Goal: Task Accomplishment & Management: Complete application form

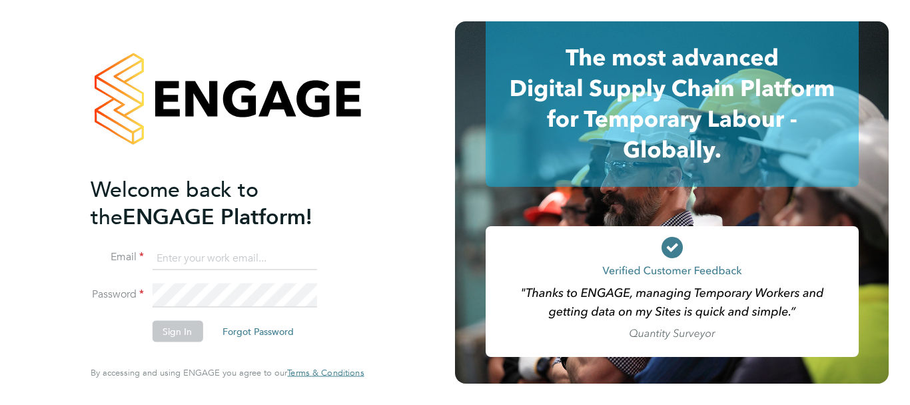
type input "jenette.stanley@uk.g4s.com"
click at [181, 336] on button "Sign In" at bounding box center [177, 331] width 51 height 21
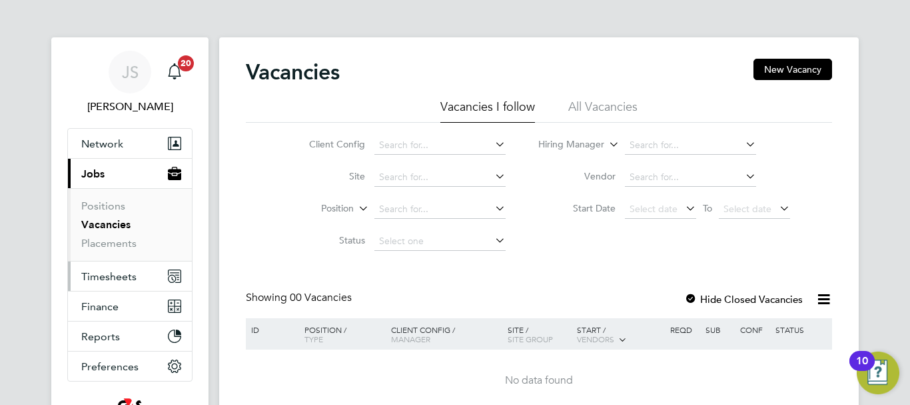
click at [113, 279] on span "Timesheets" at bounding box center [108, 276] width 55 height 13
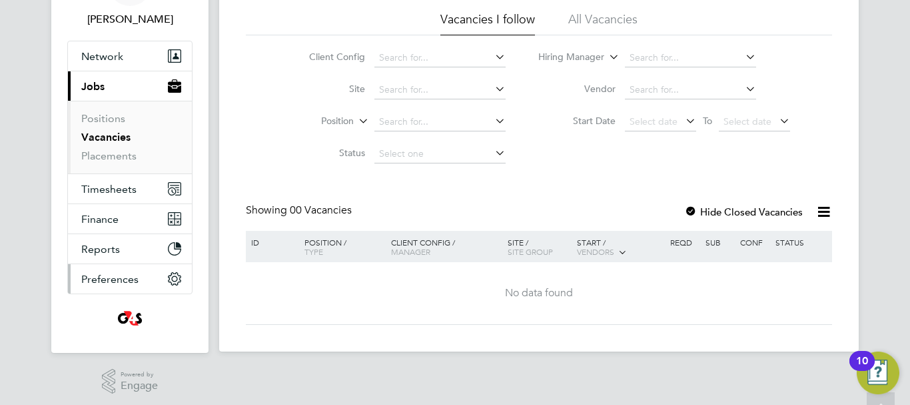
scroll to position [93, 0]
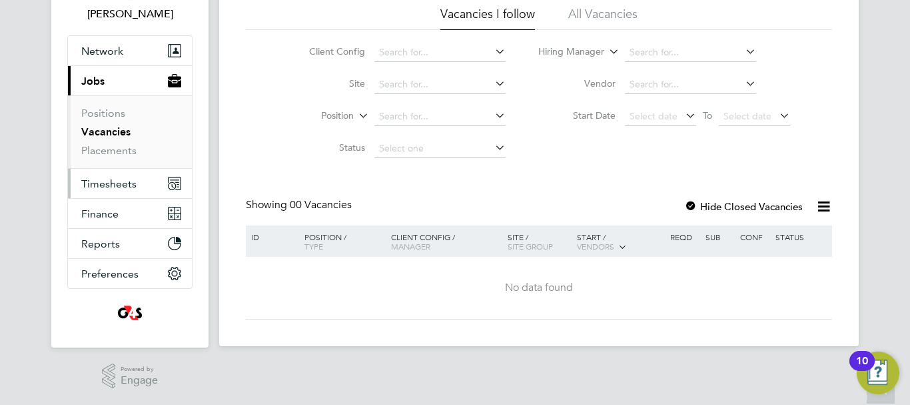
click at [102, 182] on span "Timesheets" at bounding box center [108, 183] width 55 height 13
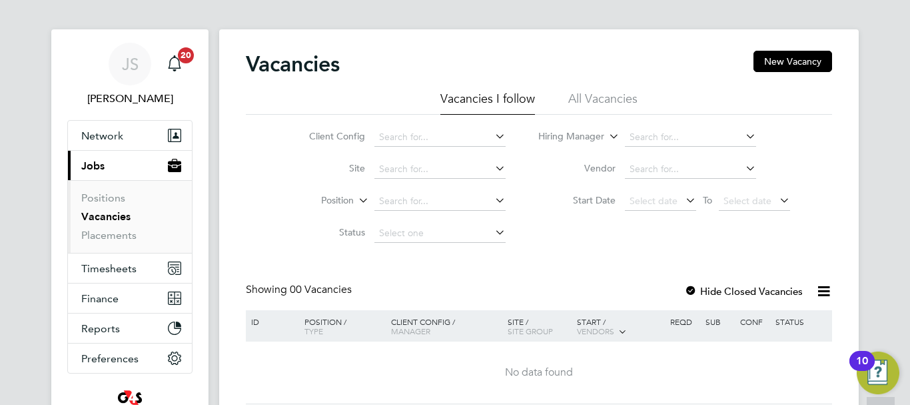
scroll to position [0, 0]
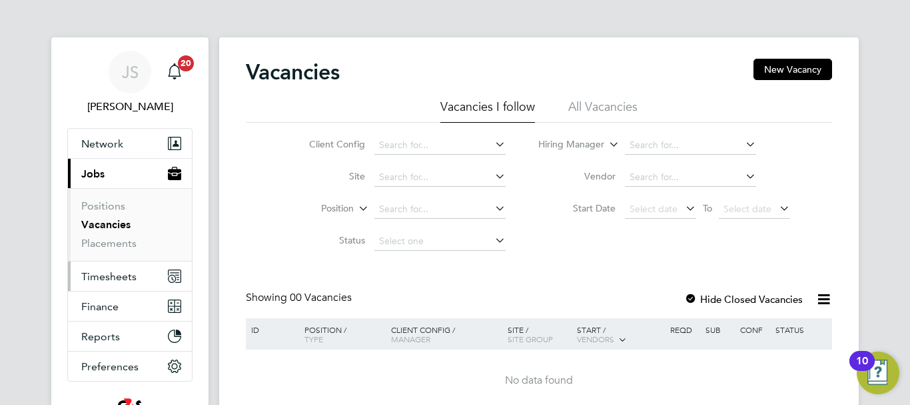
click at [113, 275] on span "Timesheets" at bounding box center [108, 276] width 55 height 13
click at [113, 273] on span "Timesheets" at bounding box center [108, 276] width 55 height 13
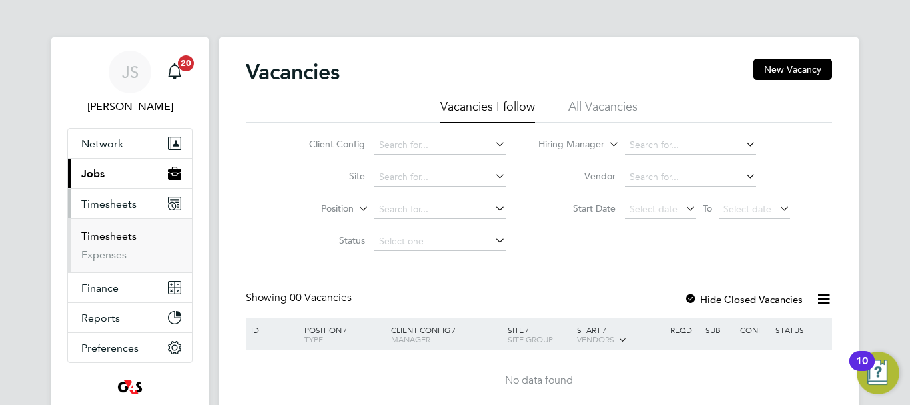
click at [105, 235] on link "Timesheets" at bounding box center [108, 235] width 55 height 13
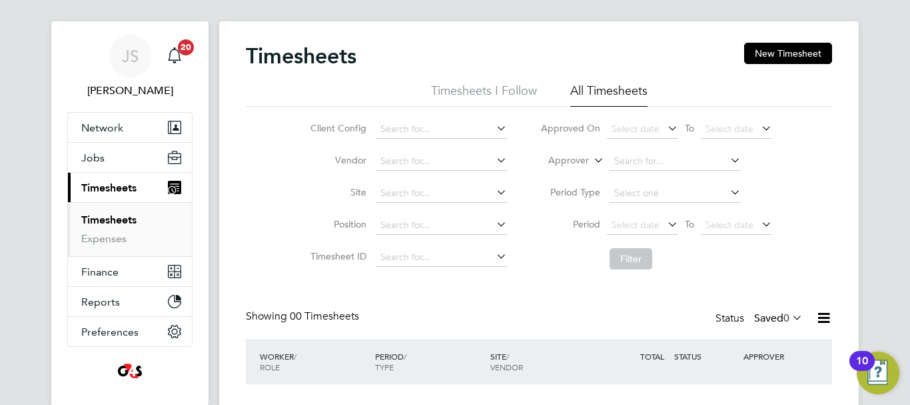
scroll to position [106, 0]
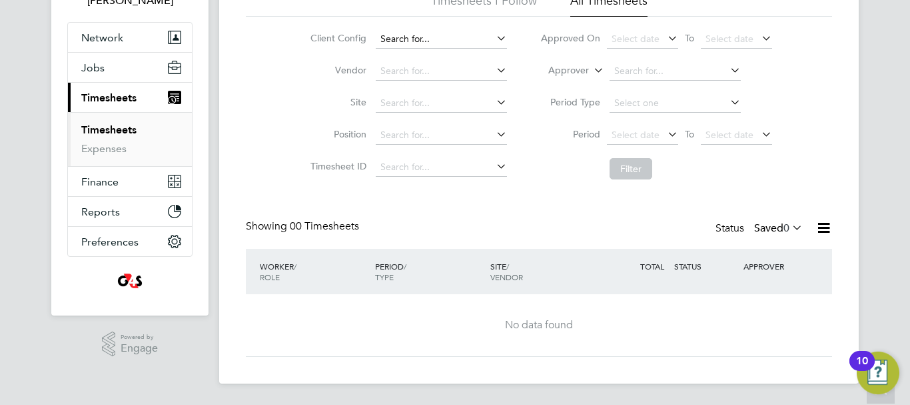
click at [396, 42] on input at bounding box center [441, 39] width 131 height 19
click at [426, 35] on input "russell" at bounding box center [441, 39] width 131 height 19
click at [420, 38] on input "russell" at bounding box center [441, 39] width 131 height 19
type input "russell"
click at [494, 35] on icon at bounding box center [494, 38] width 0 height 19
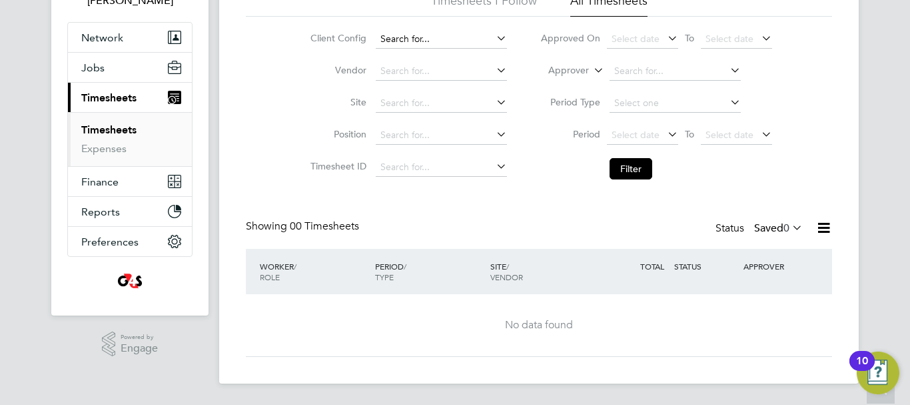
click at [412, 34] on input at bounding box center [441, 39] width 131 height 19
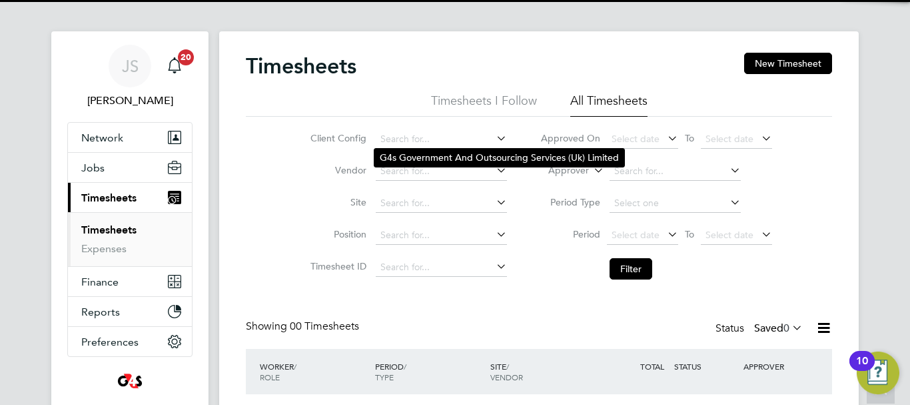
scroll to position [0, 0]
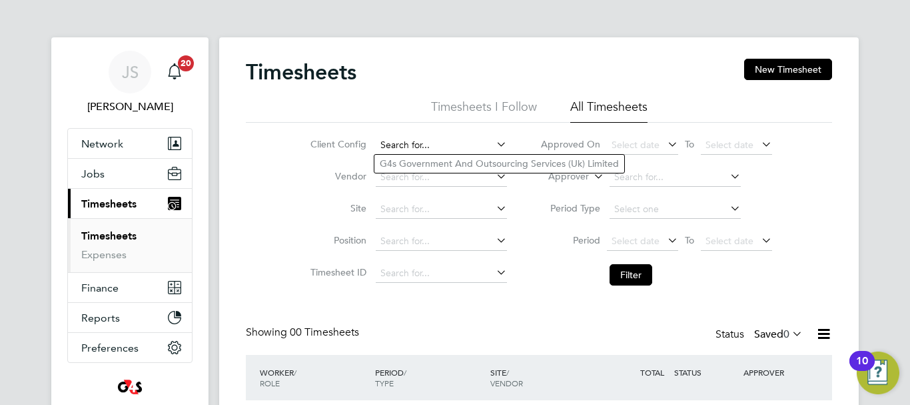
click at [441, 147] on input at bounding box center [441, 145] width 131 height 19
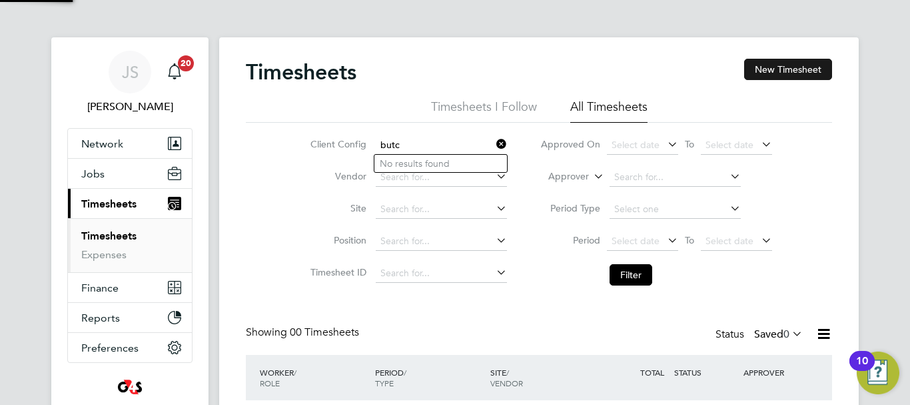
type input "butc"
click at [768, 61] on button "New Timesheet" at bounding box center [788, 69] width 88 height 21
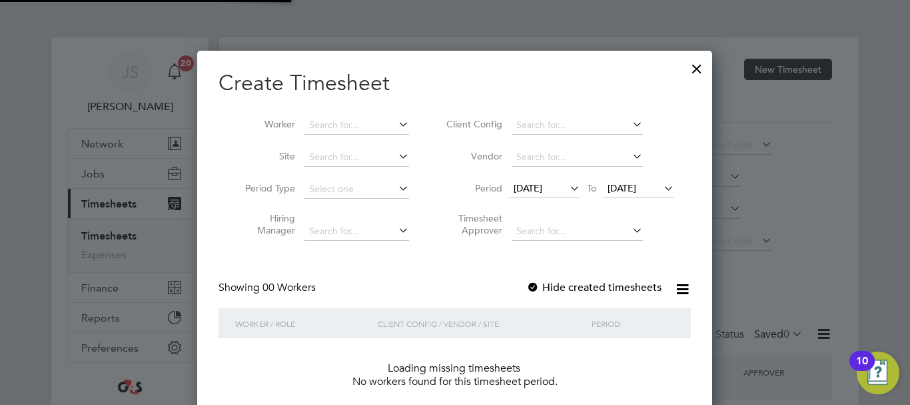
scroll to position [376, 516]
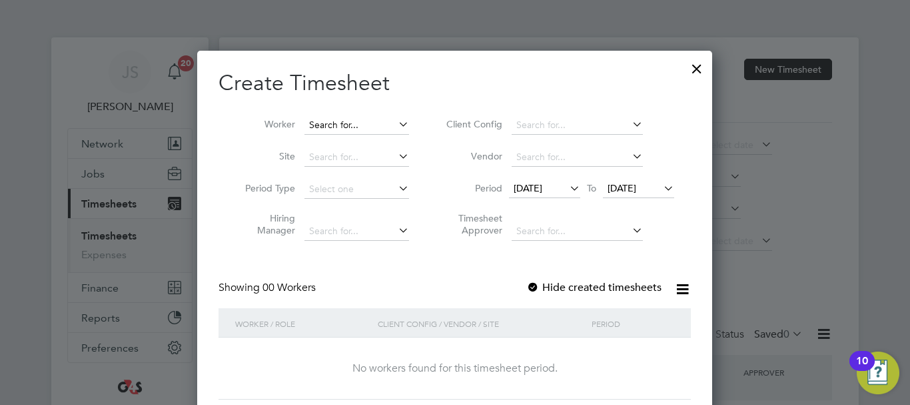
click at [347, 125] on input at bounding box center [357, 125] width 105 height 19
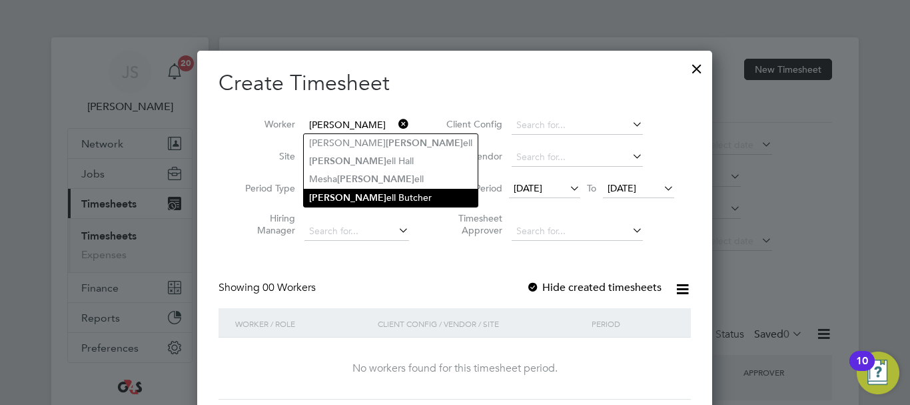
click at [363, 195] on li "[PERSON_NAME] [PERSON_NAME]" at bounding box center [391, 198] width 174 height 18
type input "[PERSON_NAME]"
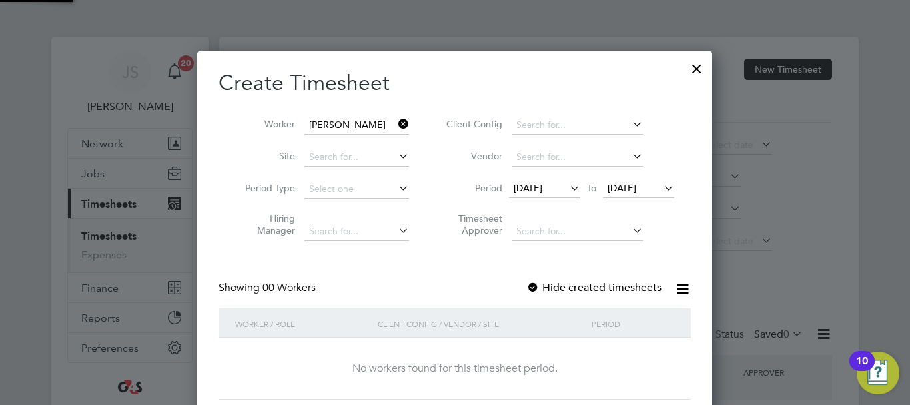
scroll to position [7, 7]
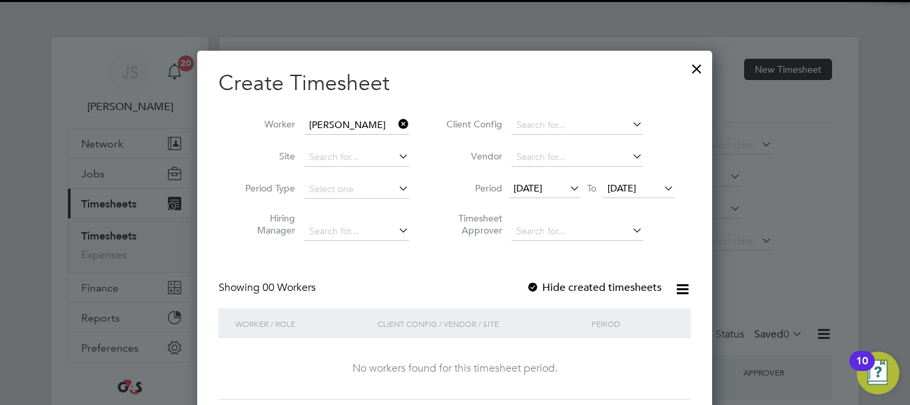
click at [438, 281] on div "Showing 00 Workers Hide created timesheets" at bounding box center [455, 294] width 472 height 27
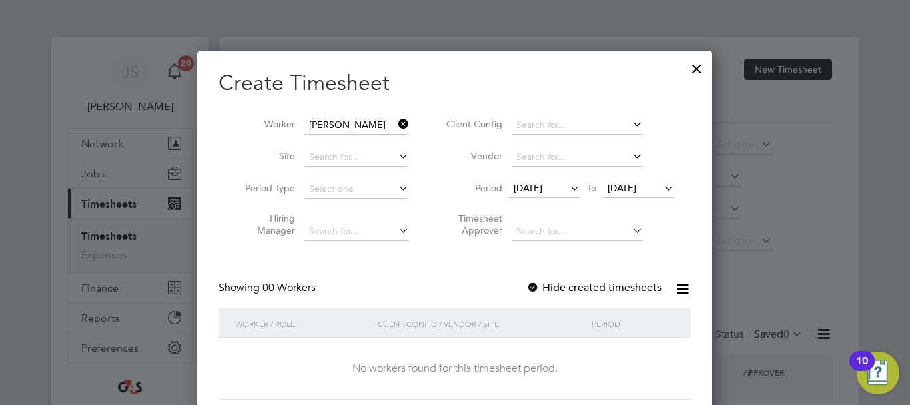
click at [604, 282] on label "Hide created timesheets" at bounding box center [593, 287] width 135 height 13
click at [606, 283] on label "Hide created timesheets" at bounding box center [593, 287] width 135 height 13
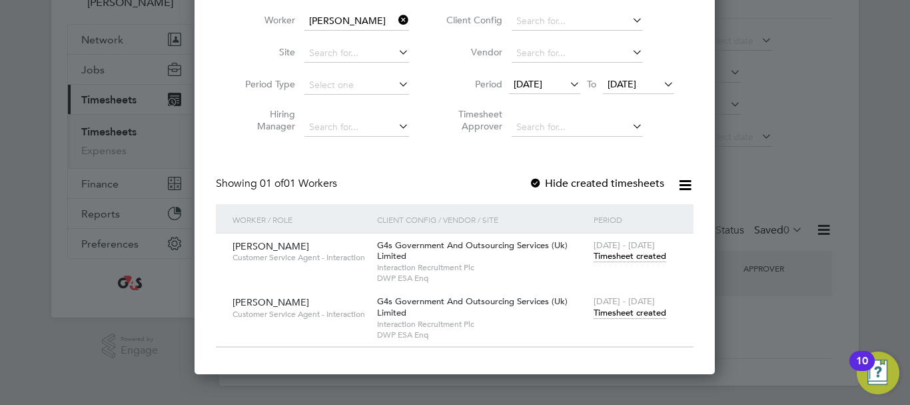
scroll to position [106, 0]
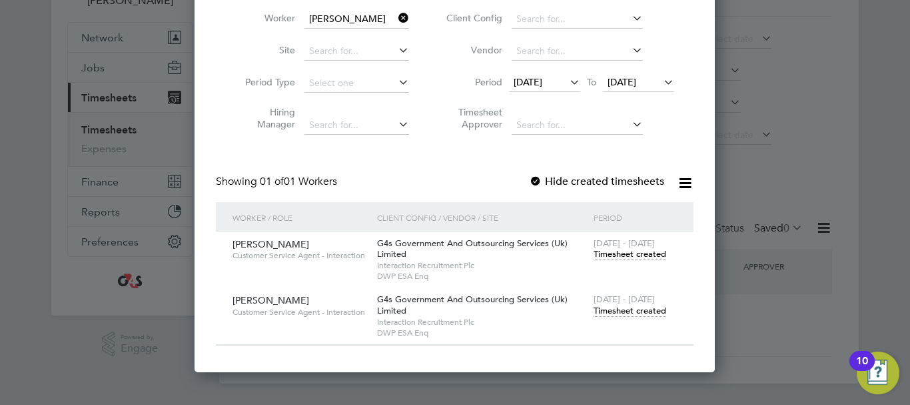
click at [627, 252] on span "Timesheet created" at bounding box center [630, 254] width 73 height 12
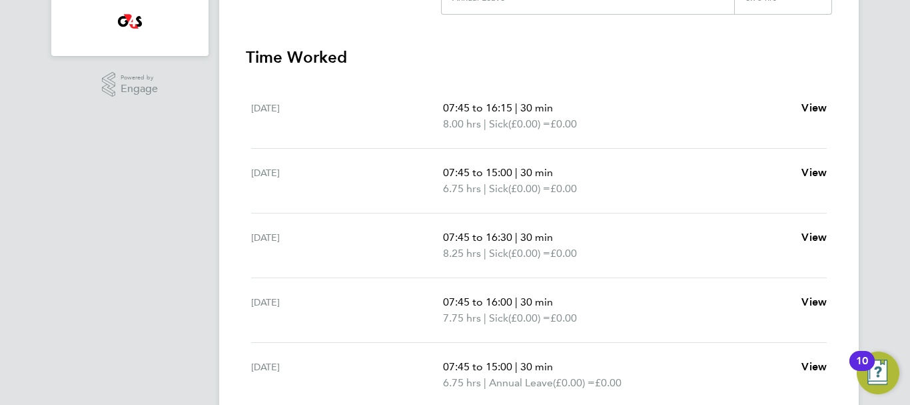
scroll to position [400, 0]
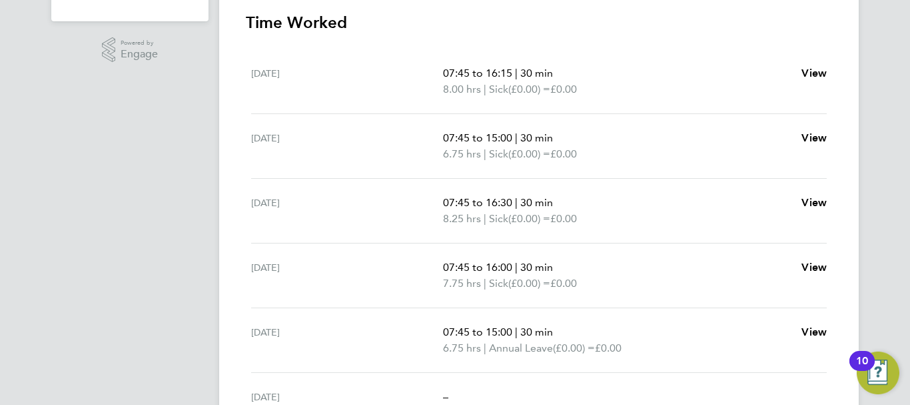
drag, startPoint x: 689, startPoint y: 14, endPoint x: 696, endPoint y: 21, distance: 9.9
click at [689, 14] on h3 "Time Worked" at bounding box center [539, 22] width 586 height 21
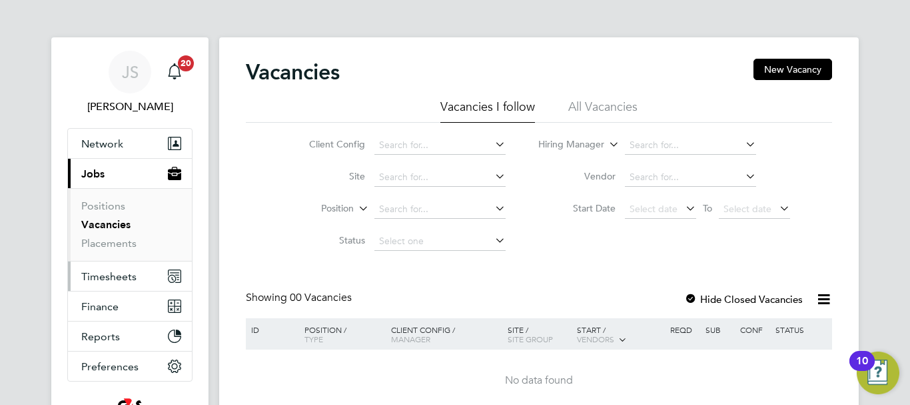
click at [115, 275] on span "Timesheets" at bounding box center [108, 276] width 55 height 13
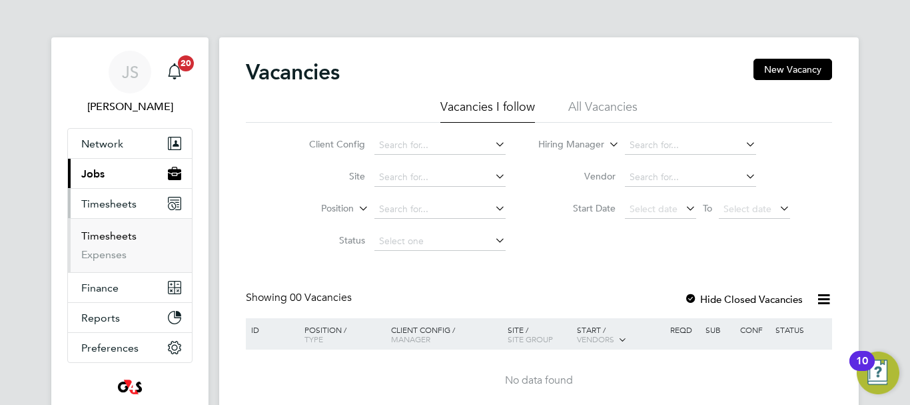
click at [113, 234] on link "Timesheets" at bounding box center [108, 235] width 55 height 13
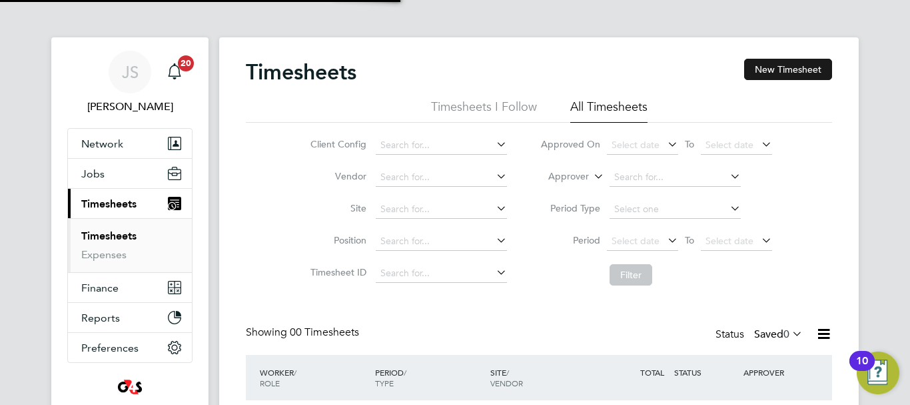
click at [800, 66] on button "New Timesheet" at bounding box center [788, 69] width 88 height 21
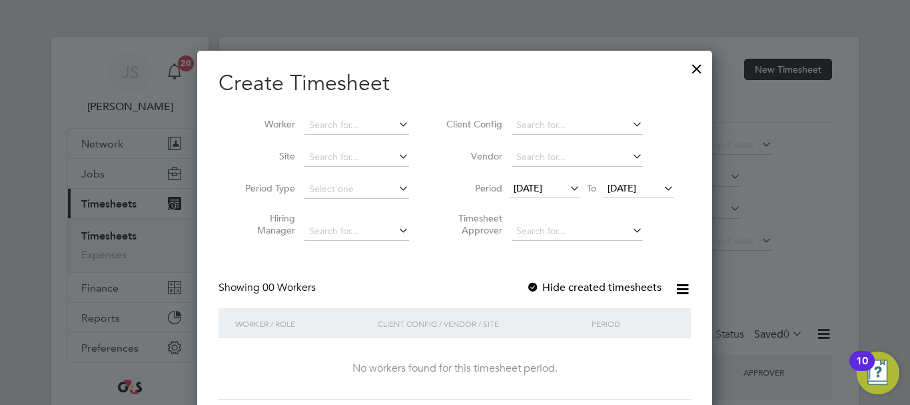
scroll to position [376, 516]
click at [333, 126] on input at bounding box center [357, 125] width 105 height 19
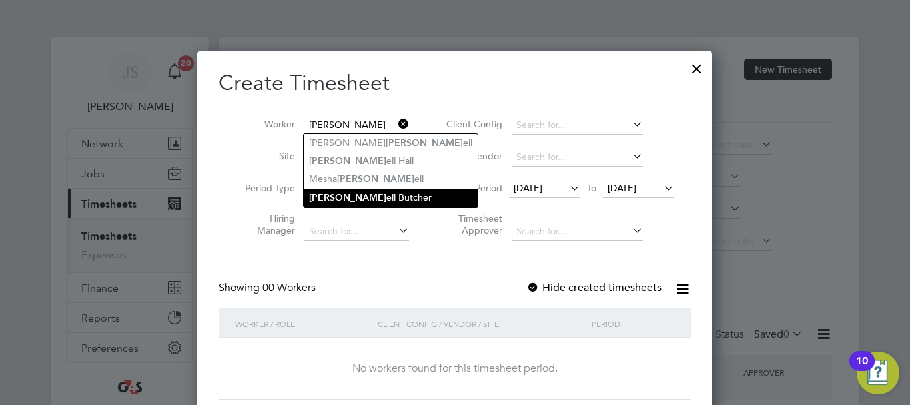
click at [367, 196] on li "[PERSON_NAME] [PERSON_NAME]" at bounding box center [391, 198] width 174 height 18
type input "[PERSON_NAME]"
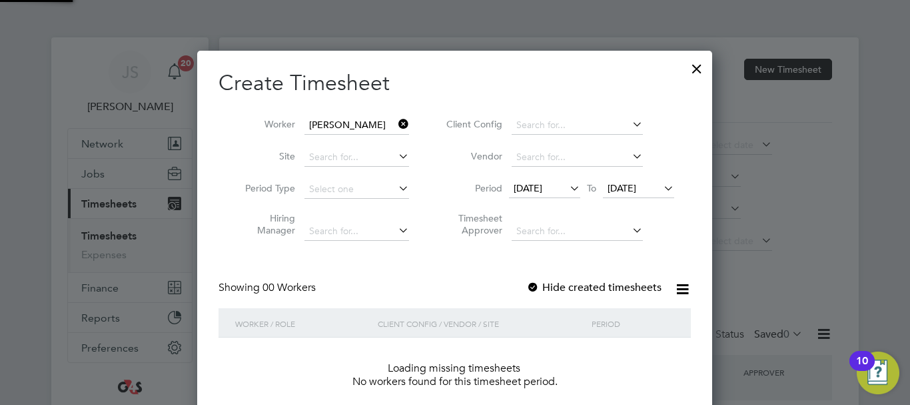
scroll to position [7, 7]
click at [564, 282] on label "Hide created timesheets" at bounding box center [593, 287] width 135 height 13
click at [565, 282] on label "Hide created timesheets" at bounding box center [593, 287] width 135 height 13
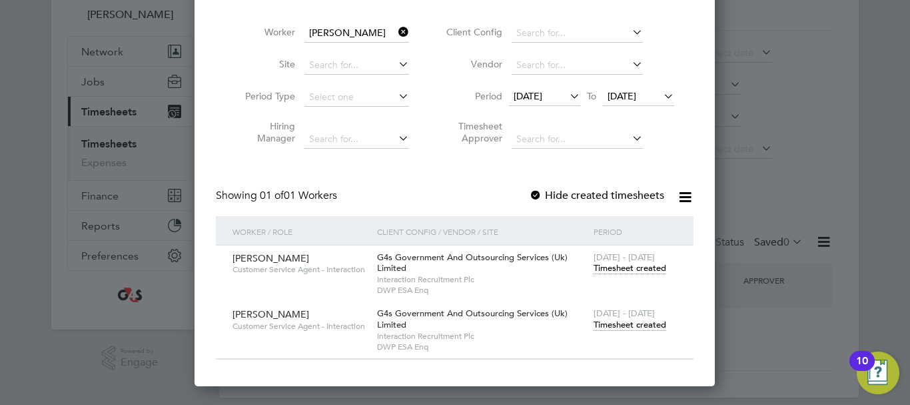
scroll to position [106, 0]
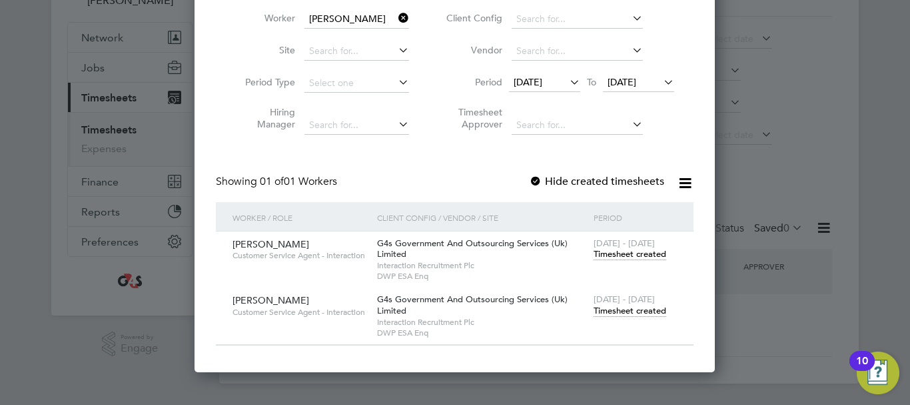
click at [613, 255] on span "Timesheet created" at bounding box center [630, 254] width 73 height 12
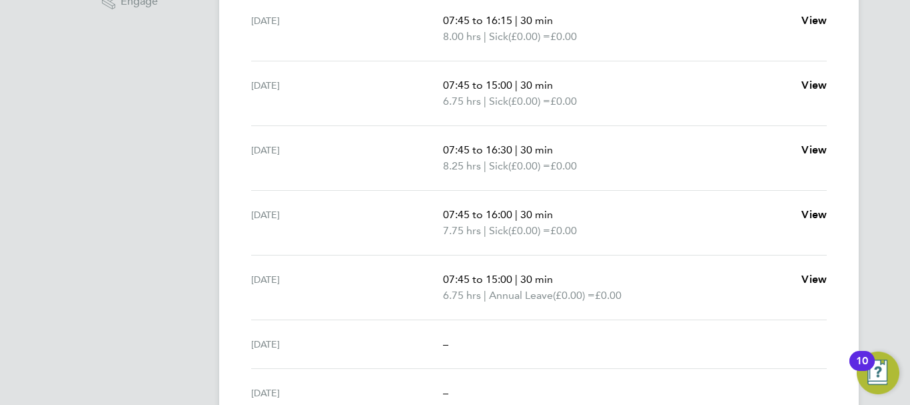
scroll to position [385, 0]
